Goal: Find specific page/section: Find specific page/section

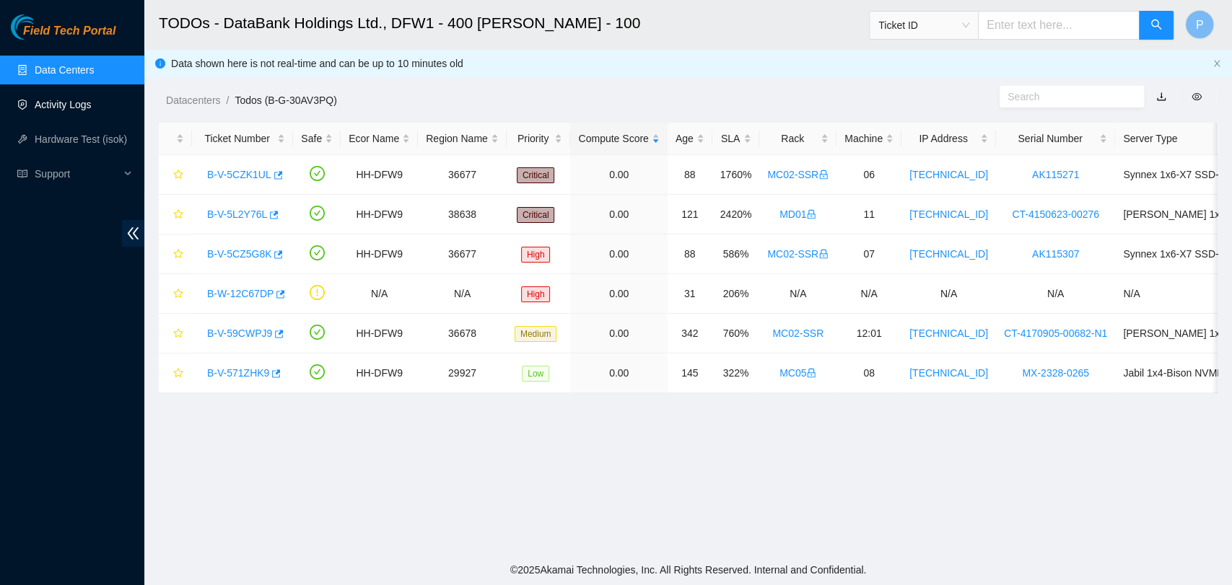
click at [74, 105] on link "Activity Logs" at bounding box center [63, 105] width 57 height 12
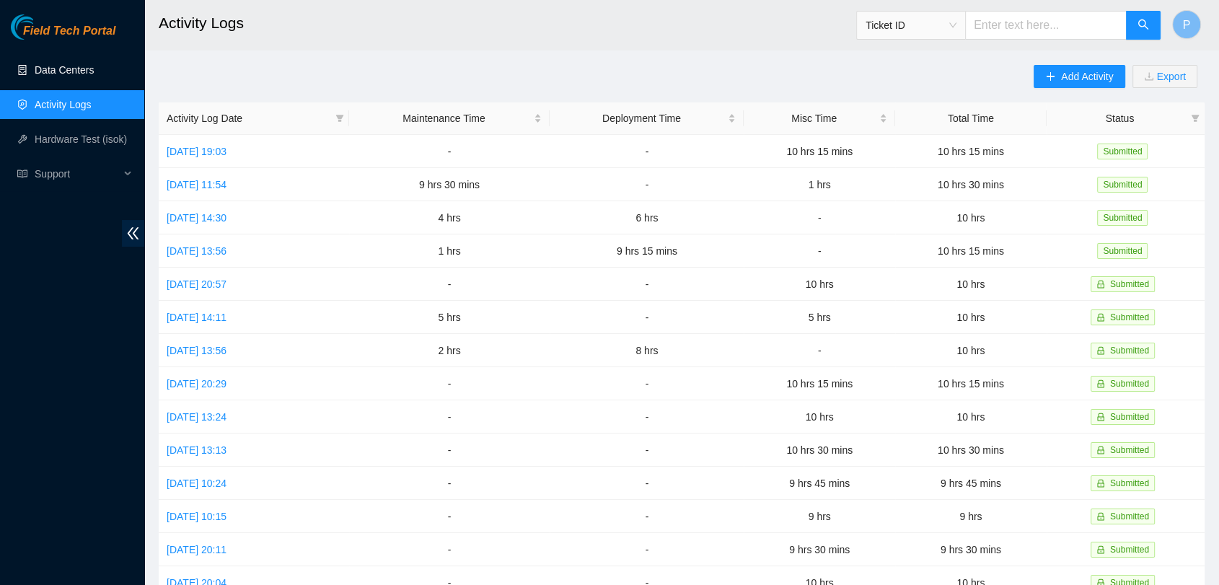
click at [94, 76] on link "Data Centers" at bounding box center [64, 70] width 59 height 12
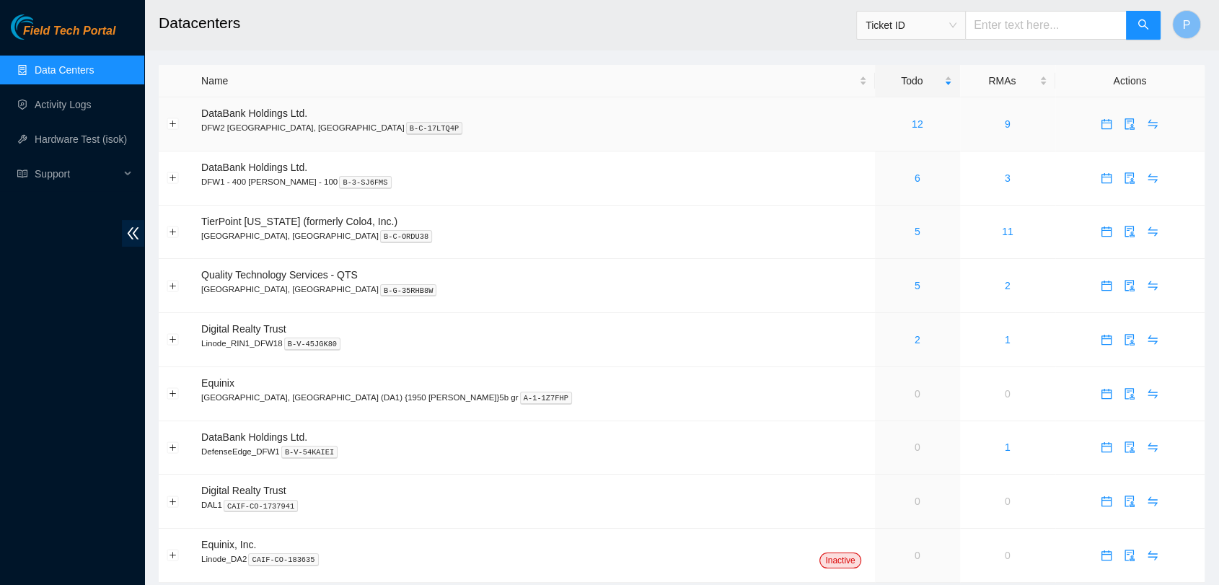
click at [883, 131] on div "12" at bounding box center [917, 124] width 69 height 16
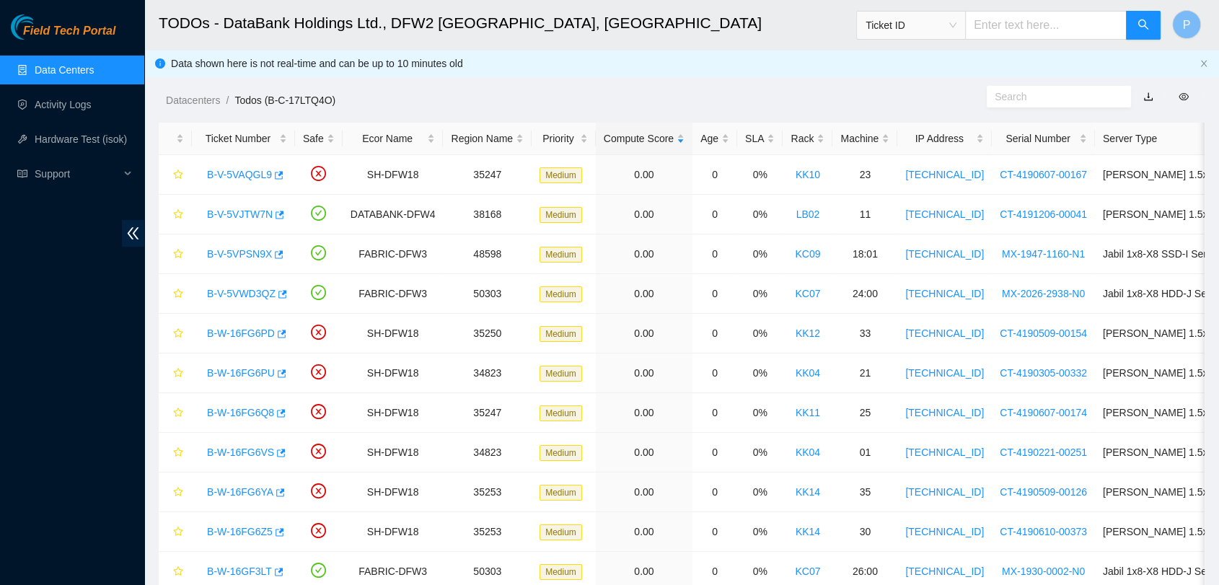
click at [94, 64] on link "Data Centers" at bounding box center [64, 70] width 59 height 12
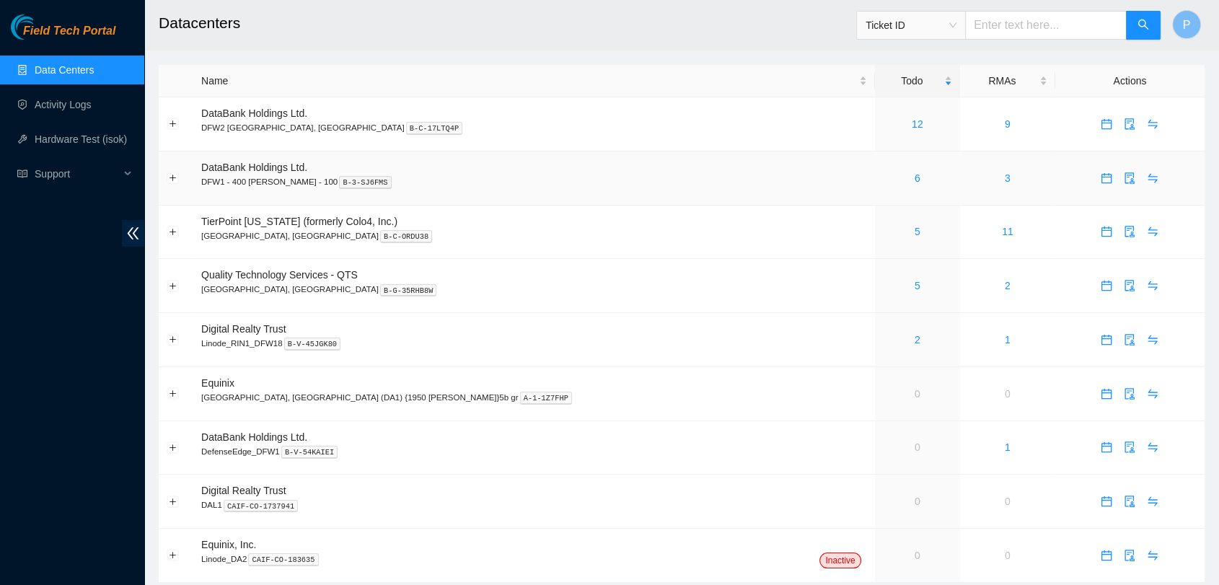
click at [883, 172] on div "6" at bounding box center [917, 178] width 69 height 16
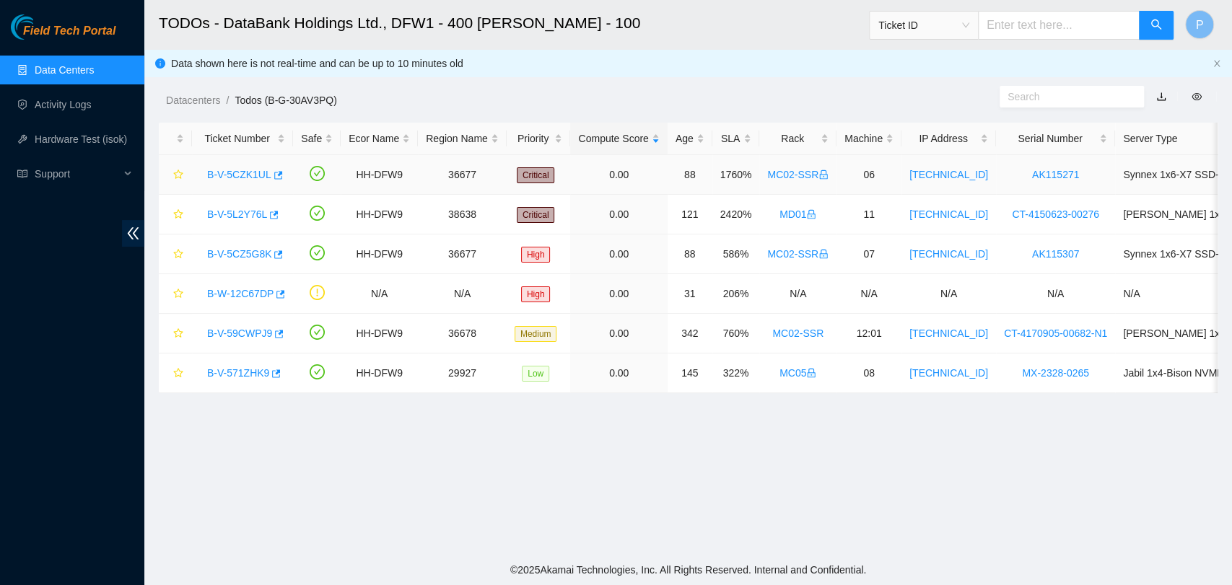
click at [240, 175] on link "B-V-5CZK1UL" at bounding box center [239, 175] width 64 height 12
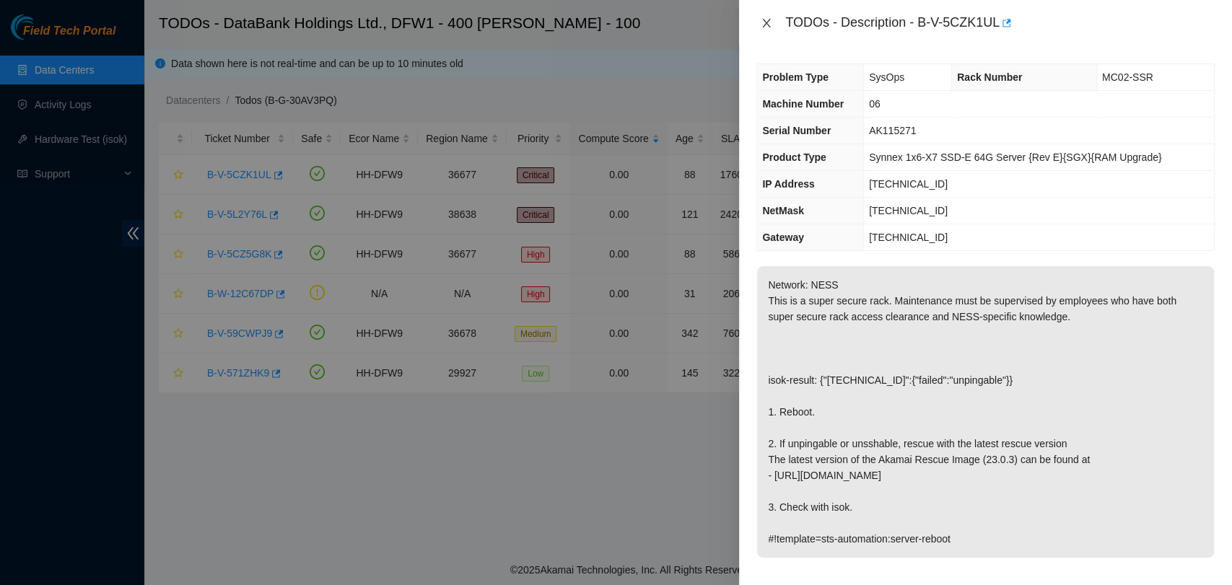
click at [765, 24] on icon "close" at bounding box center [767, 23] width 8 height 9
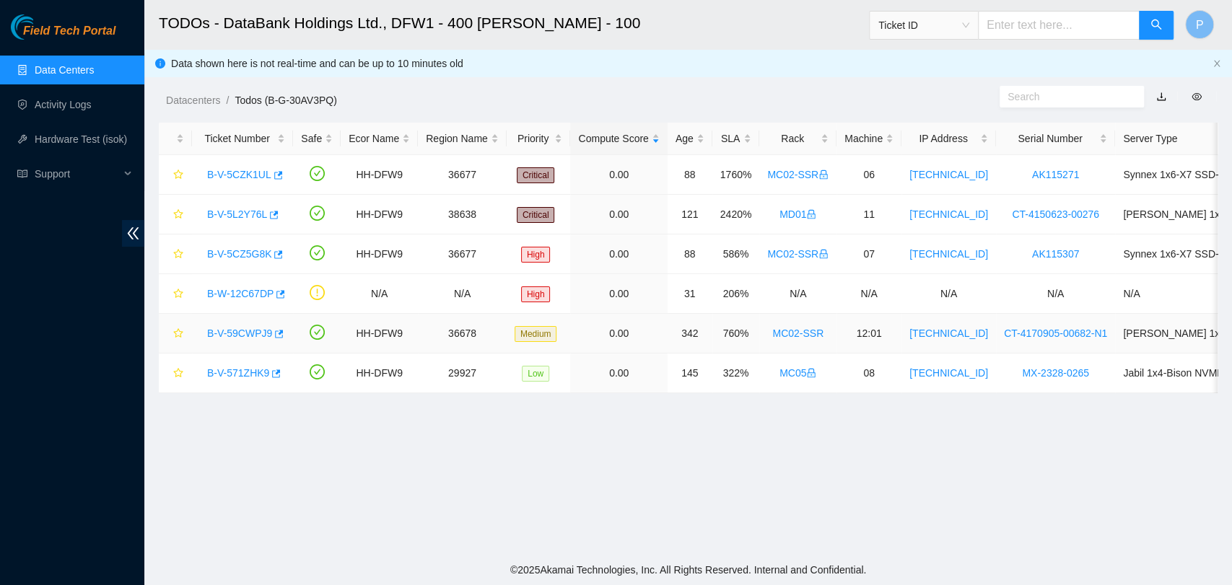
click at [254, 329] on link "B-V-59CWPJ9" at bounding box center [239, 334] width 65 height 12
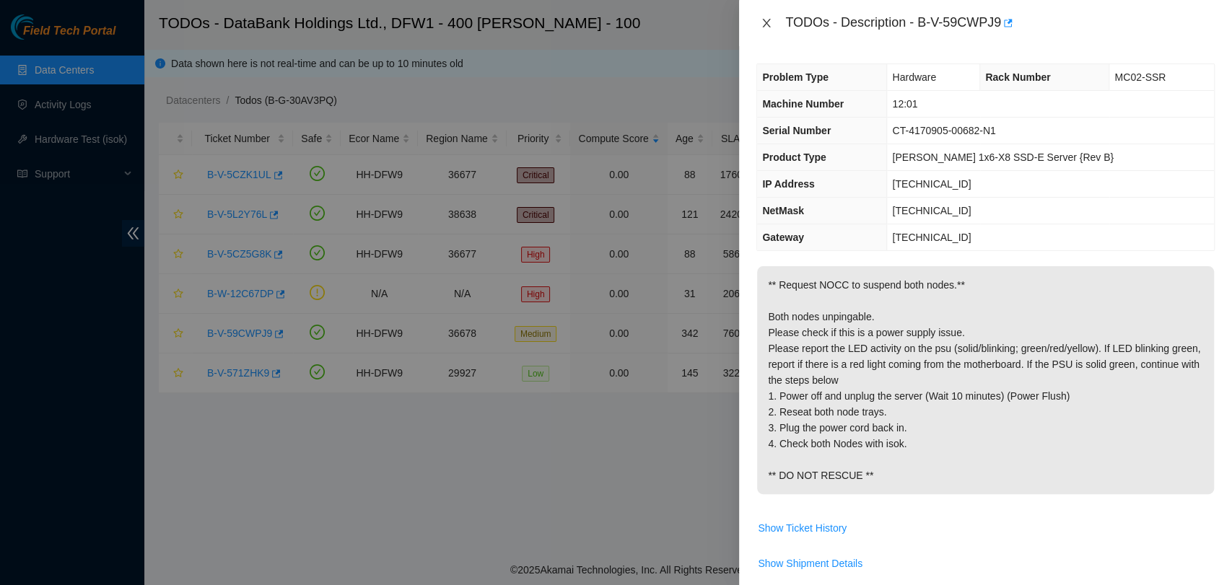
click at [766, 20] on icon "close" at bounding box center [766, 23] width 12 height 12
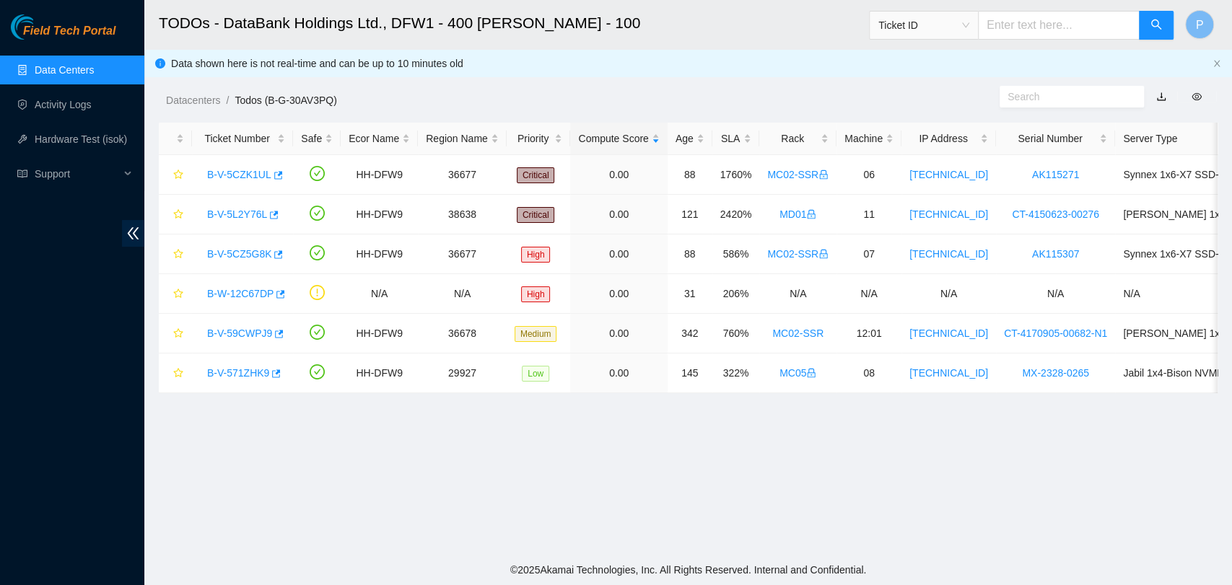
click at [594, 107] on ol "Datacenters / Todos (B-G-30AV3PQ) /" at bounding box center [563, 100] width 794 height 16
